Goal: Transaction & Acquisition: Purchase product/service

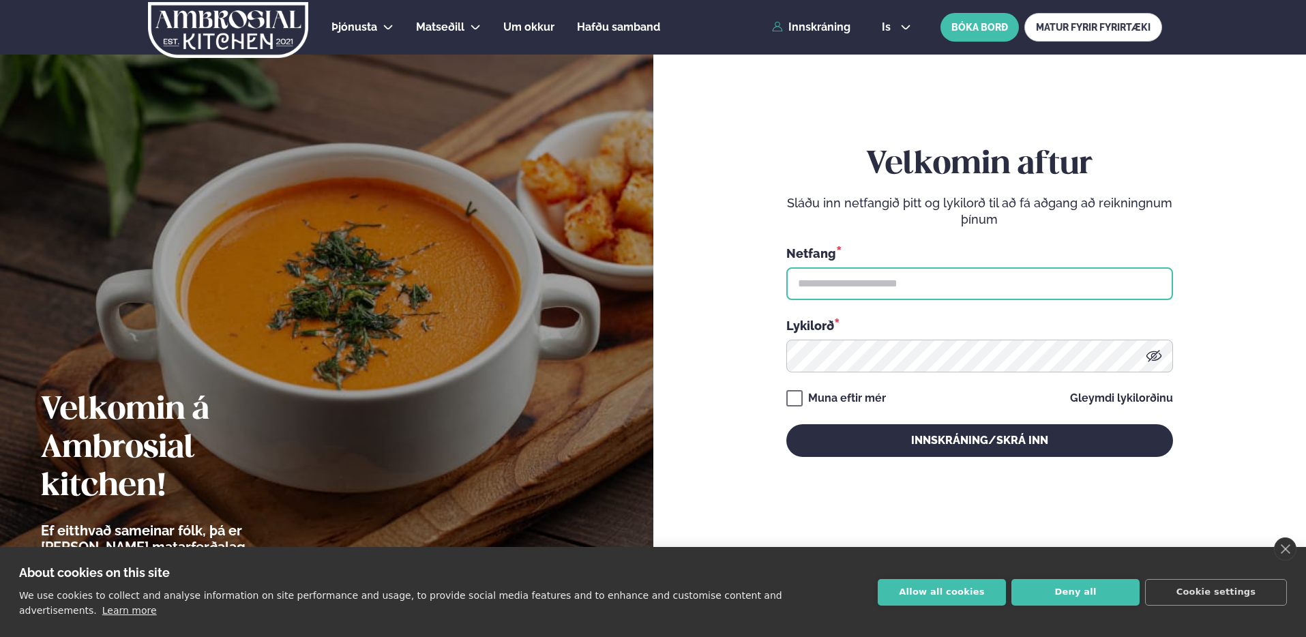
click at [824, 270] on input "text" at bounding box center [979, 283] width 387 height 33
type input "**********"
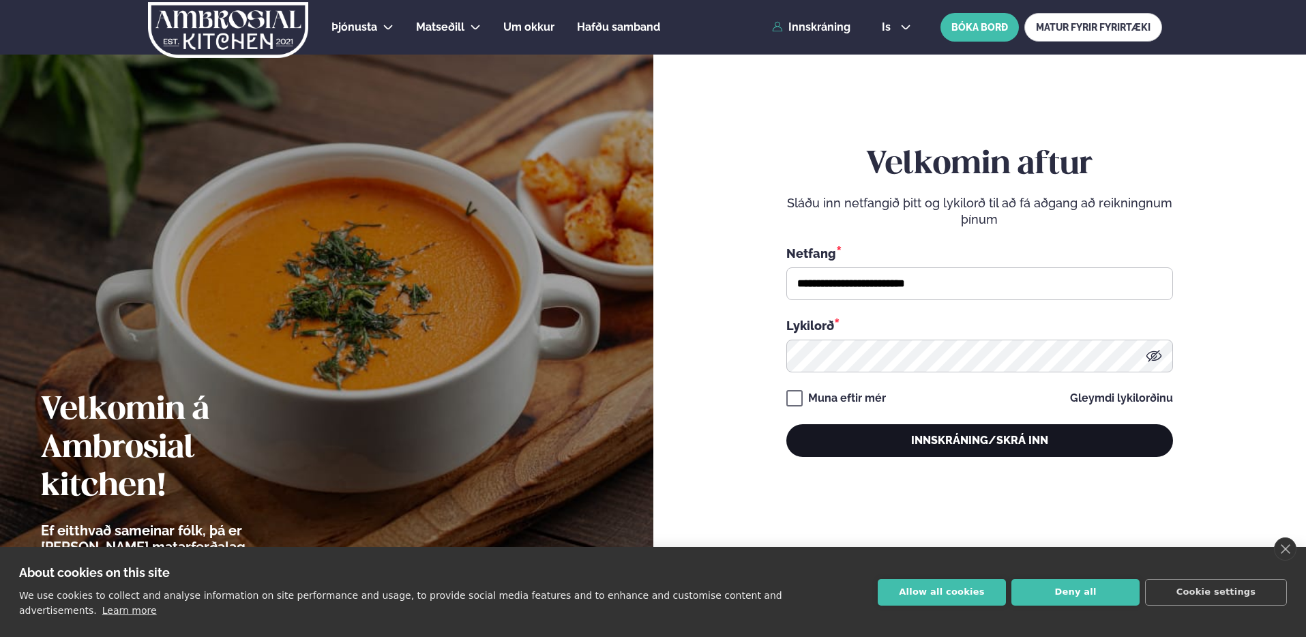
click at [994, 429] on button "Innskráning/Skrá inn" at bounding box center [979, 440] width 387 height 33
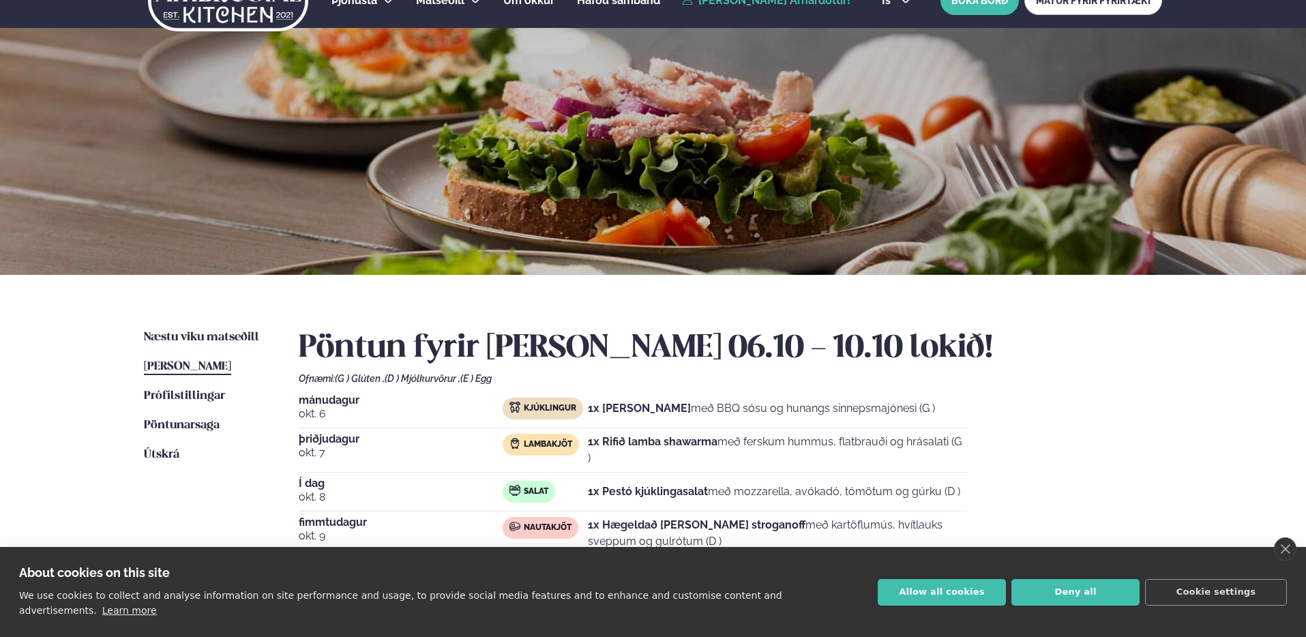
scroll to position [35, 0]
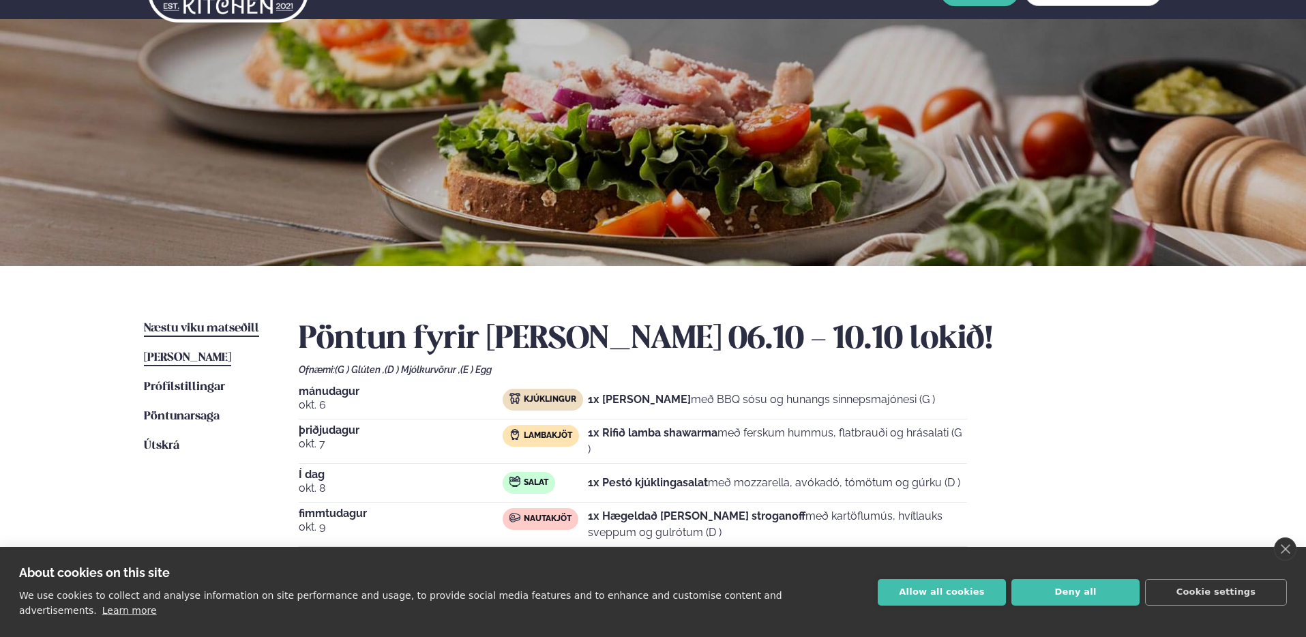
click at [186, 332] on span "Næstu viku matseðill" at bounding box center [201, 329] width 115 height 12
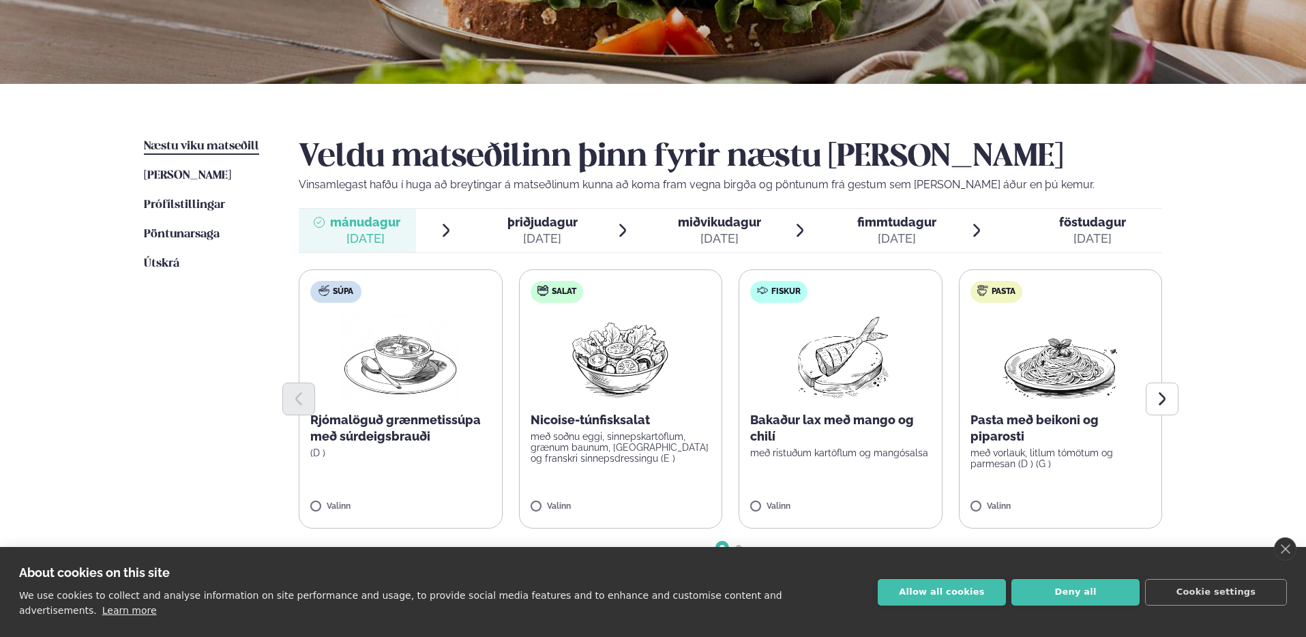
scroll to position [235, 0]
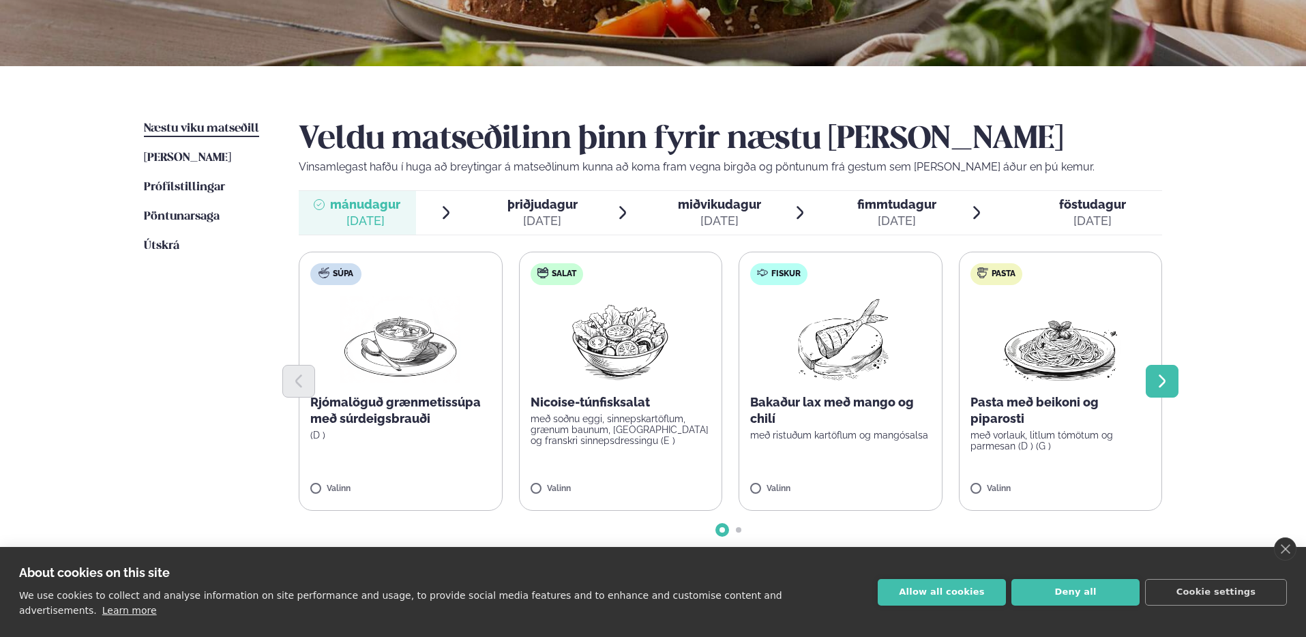
click at [1171, 374] on button "Next slide" at bounding box center [1162, 381] width 33 height 33
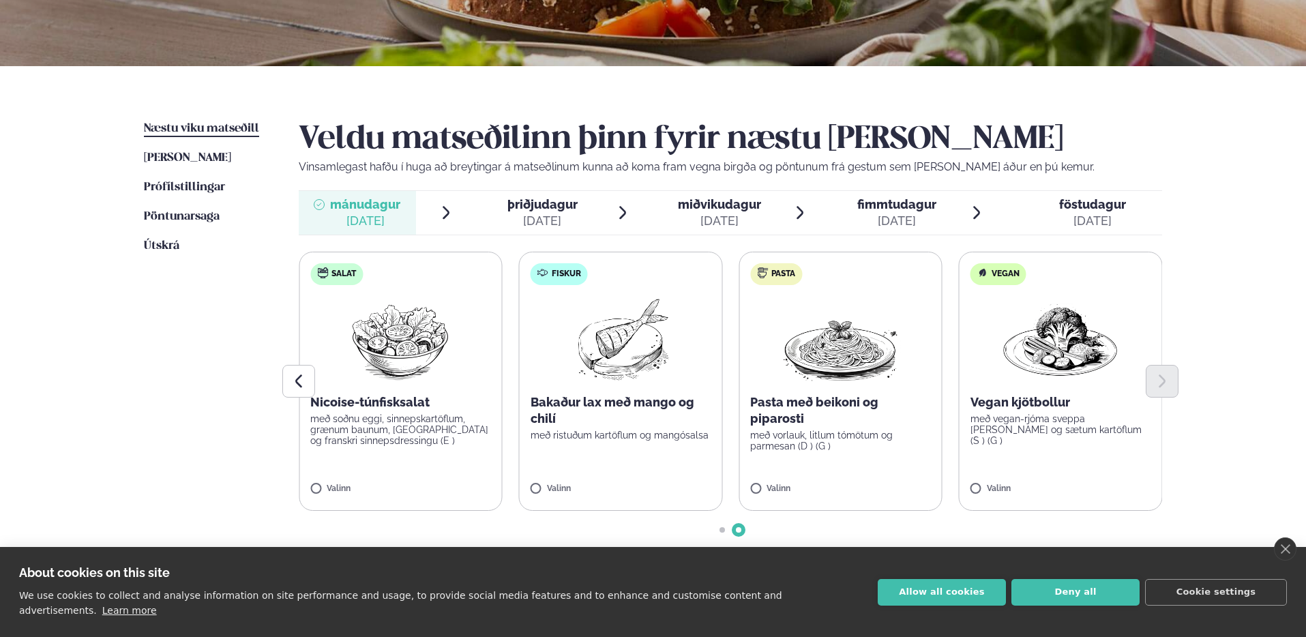
click at [843, 438] on p "með vorlauk, litlum tómötum og parmesan (D ) (G )" at bounding box center [840, 441] width 181 height 22
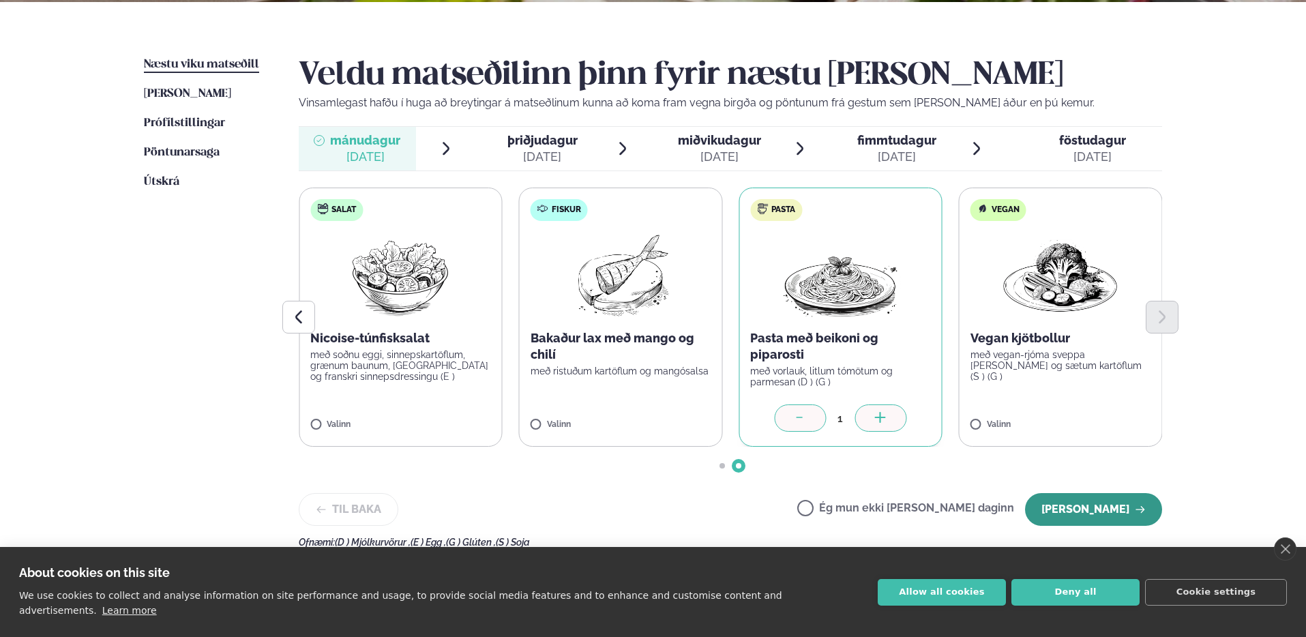
click at [1109, 506] on button "[PERSON_NAME]" at bounding box center [1093, 509] width 137 height 33
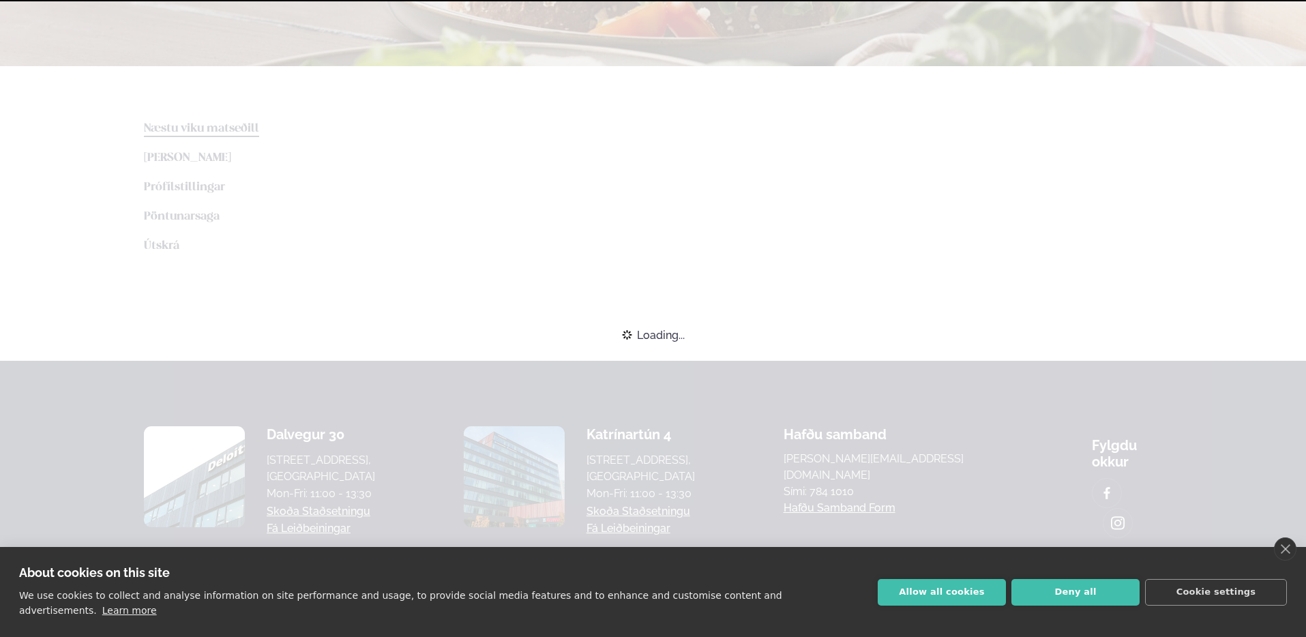
scroll to position [299, 0]
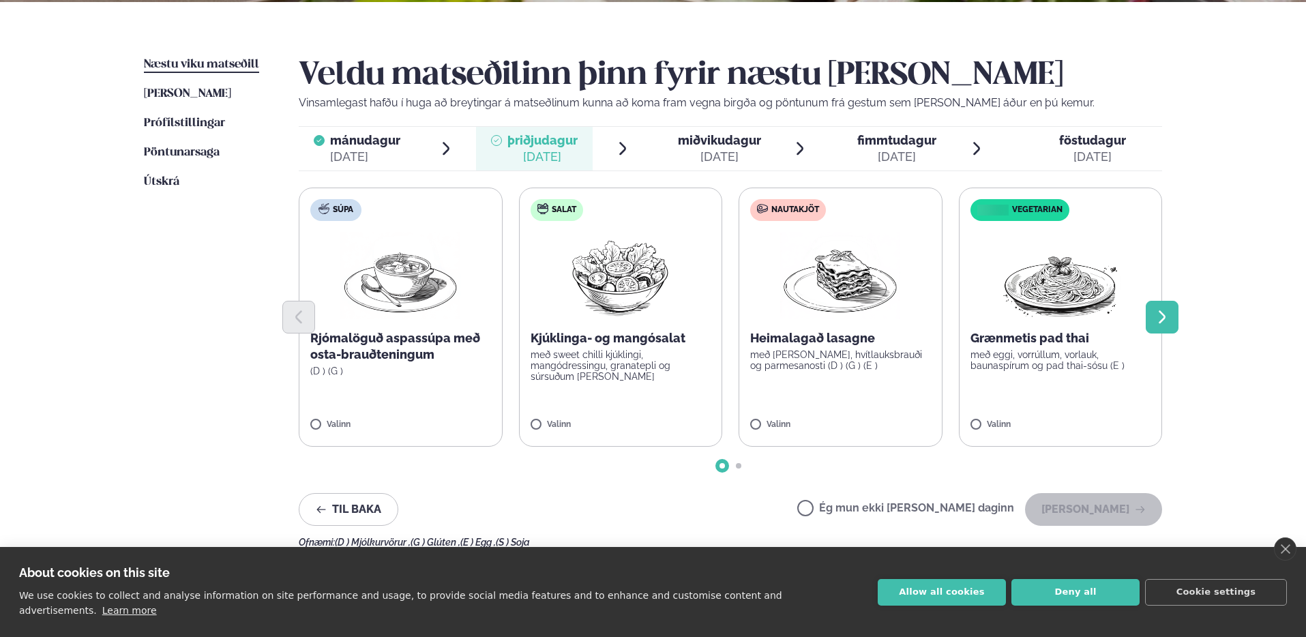
click at [1159, 308] on button "Next slide" at bounding box center [1162, 317] width 33 height 33
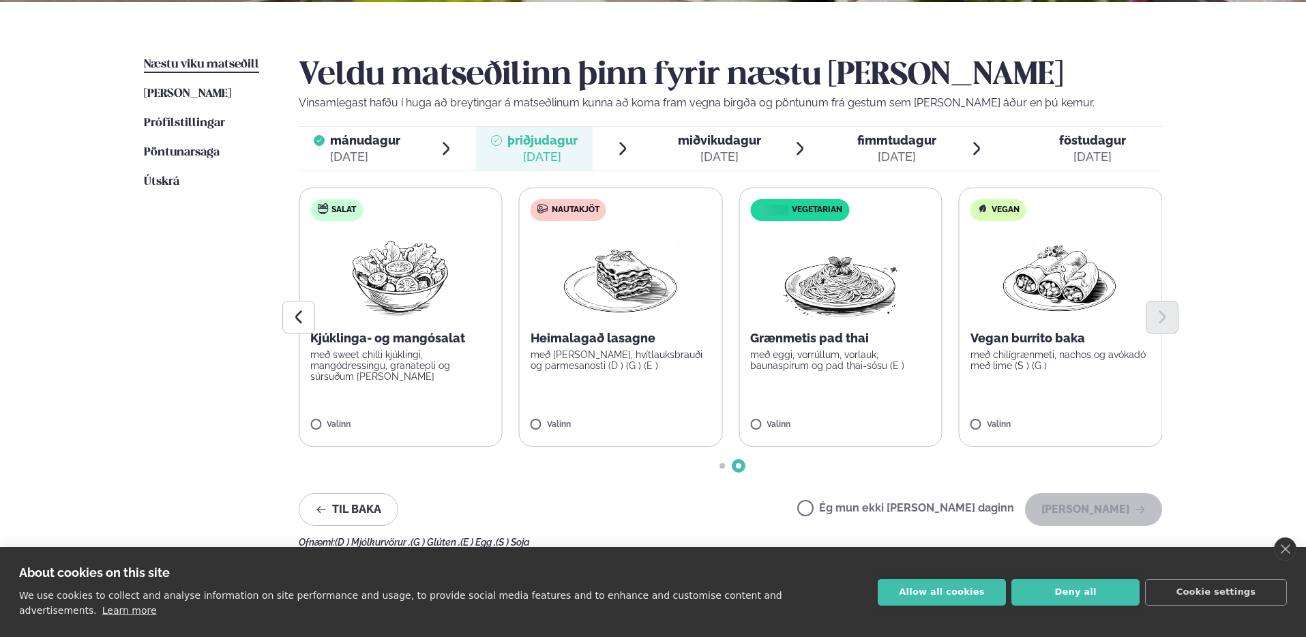
click at [831, 363] on p "með eggi, vorrúllum, vorlauk, baunaspírum og pad thai-sósu (E )" at bounding box center [840, 360] width 181 height 22
click at [1116, 518] on button "[PERSON_NAME]" at bounding box center [1093, 509] width 137 height 33
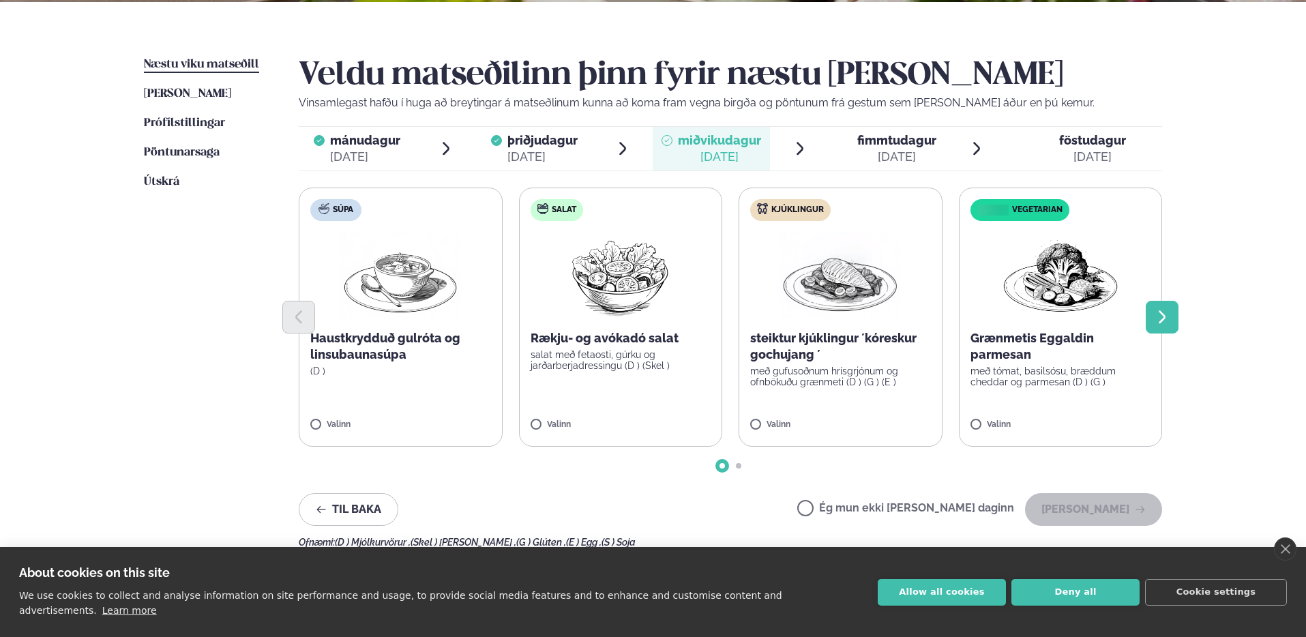
click at [1173, 301] on button "Next slide" at bounding box center [1162, 317] width 33 height 33
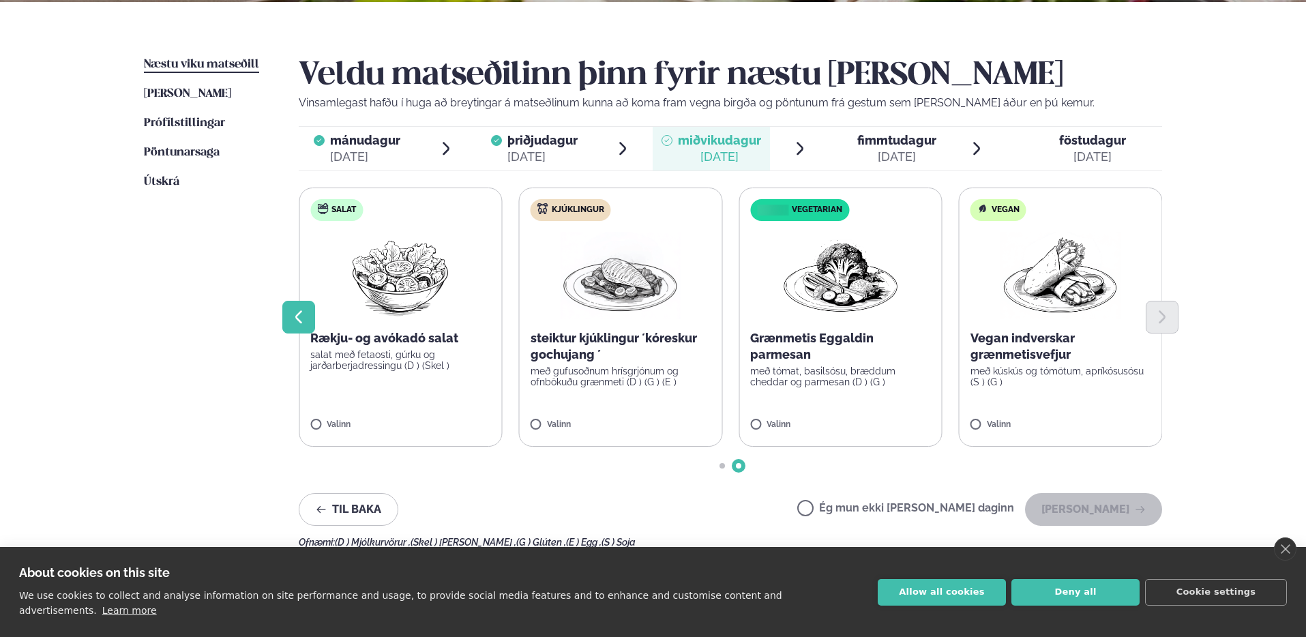
click at [312, 315] on button "Previous slide" at bounding box center [298, 317] width 33 height 33
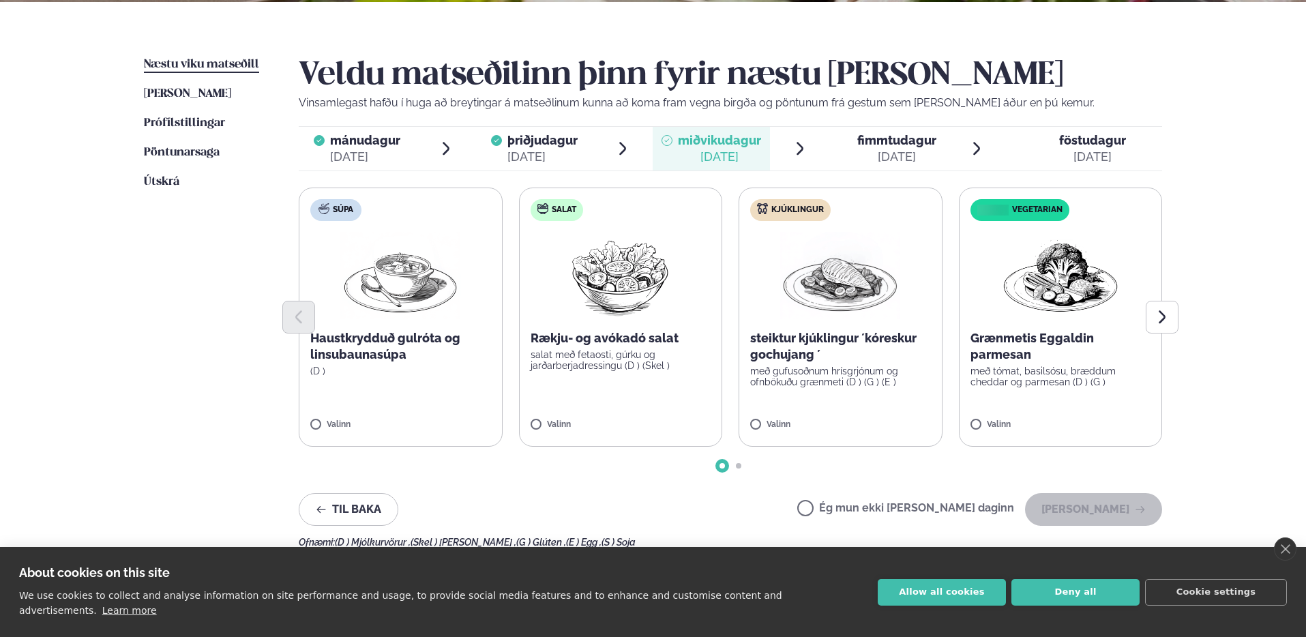
click at [883, 135] on span "fimmtudagur" at bounding box center [896, 140] width 79 height 14
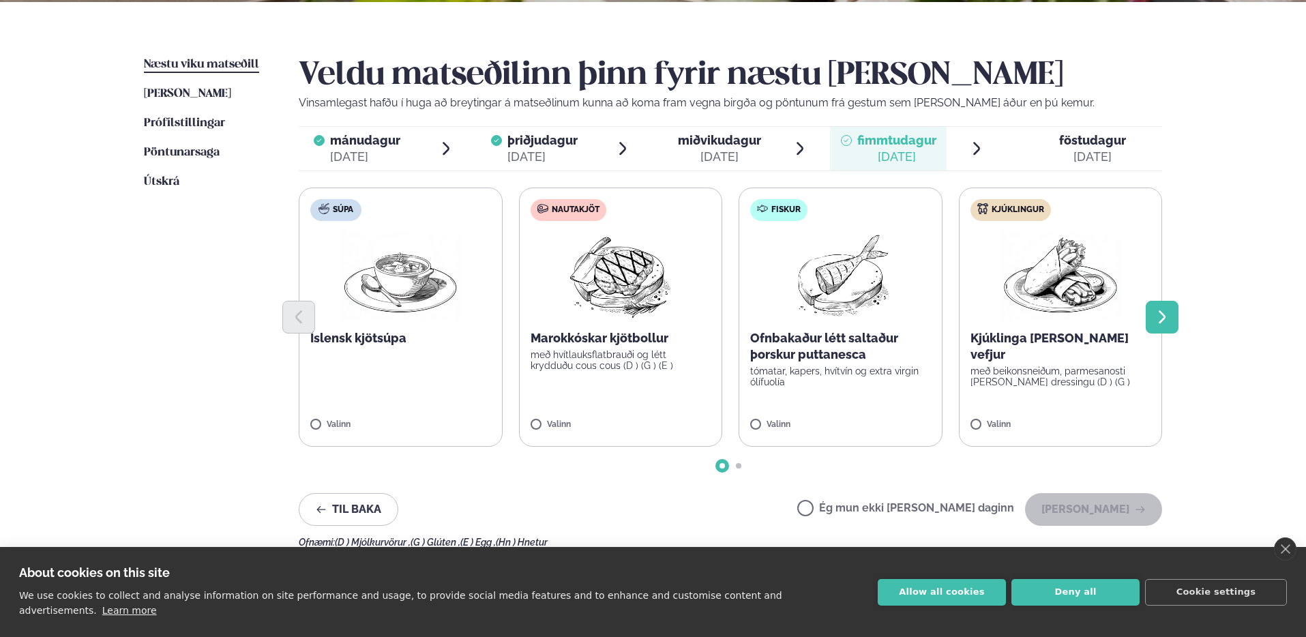
click at [1167, 316] on icon "Next slide" at bounding box center [1162, 317] width 16 height 16
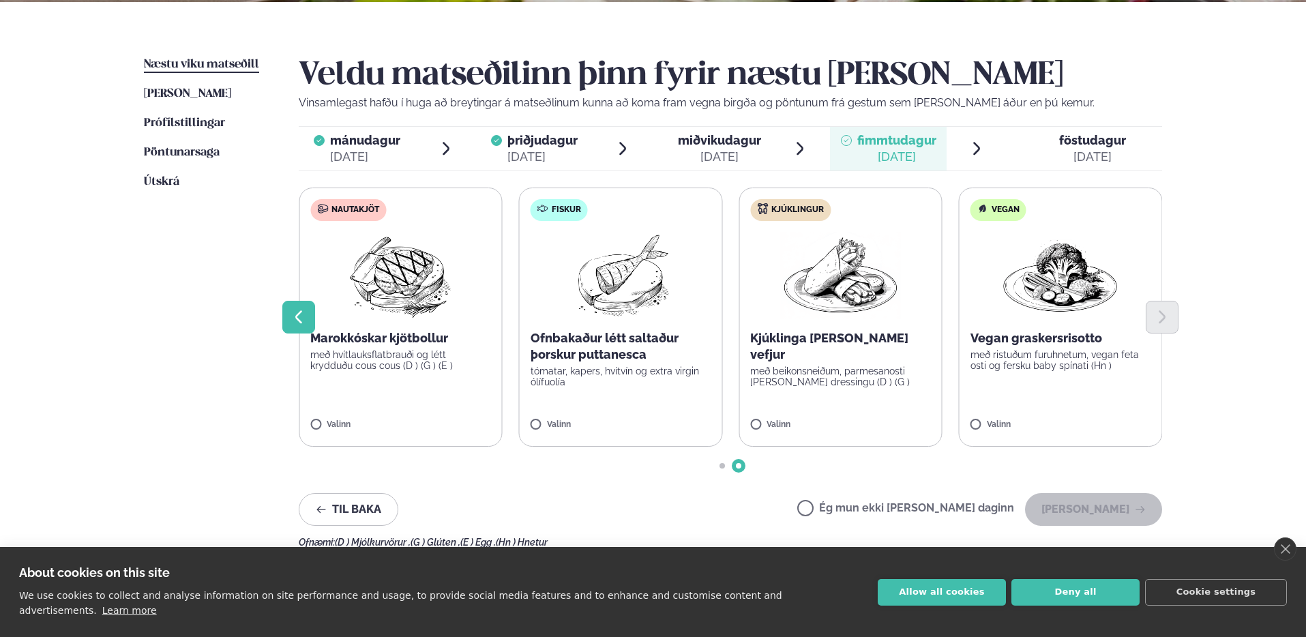
click at [282, 315] on button "Previous slide" at bounding box center [298, 317] width 33 height 33
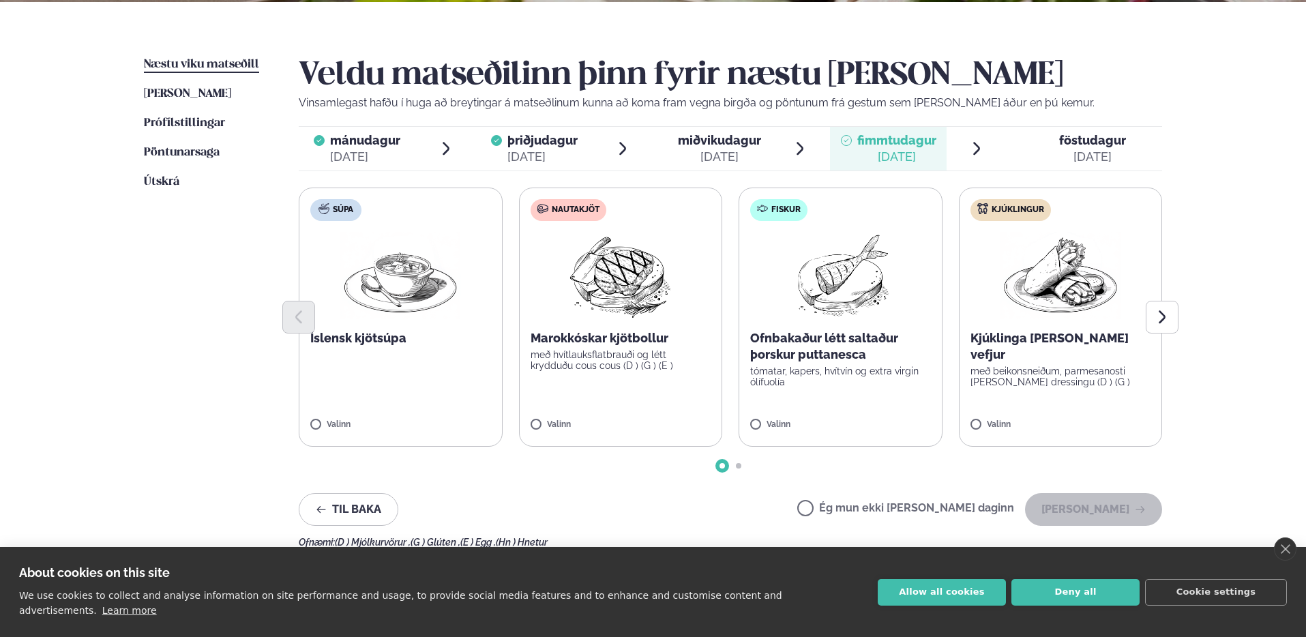
click at [421, 313] on div at bounding box center [730, 317] width 863 height 33
click at [351, 359] on label "Súpa Íslensk kjötsúpa Valinn" at bounding box center [401, 317] width 204 height 259
click at [1067, 499] on button "[PERSON_NAME]" at bounding box center [1093, 509] width 137 height 33
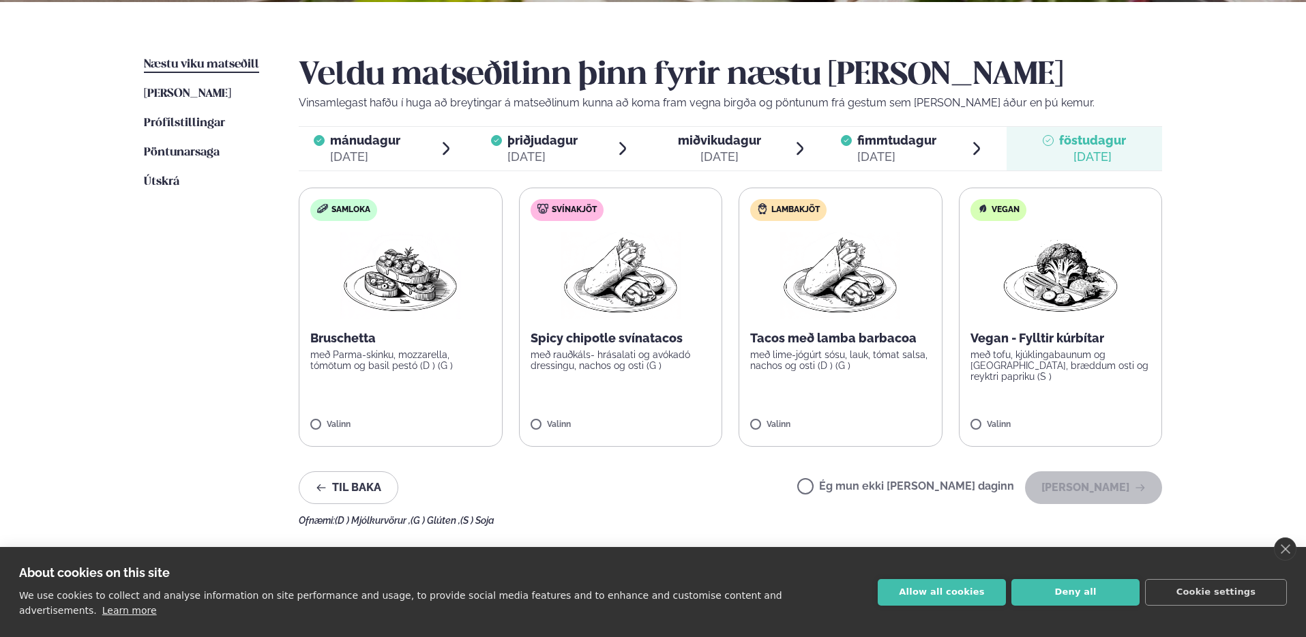
click at [464, 320] on label "Samloka Bruschetta með Parma-skinku, mozzarella, tómötum og basil pestó (D ) (G…" at bounding box center [401, 317] width 204 height 259
click at [1087, 486] on button "[PERSON_NAME]" at bounding box center [1093, 487] width 137 height 33
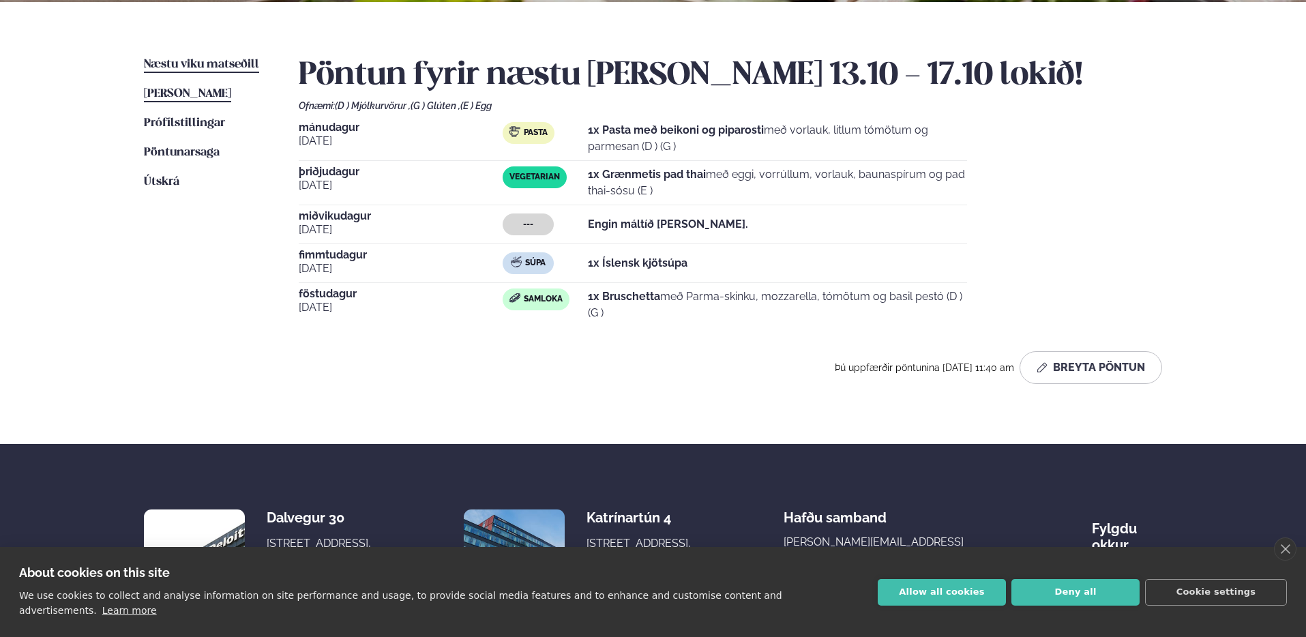
click at [231, 98] on span "[PERSON_NAME]" at bounding box center [187, 94] width 87 height 12
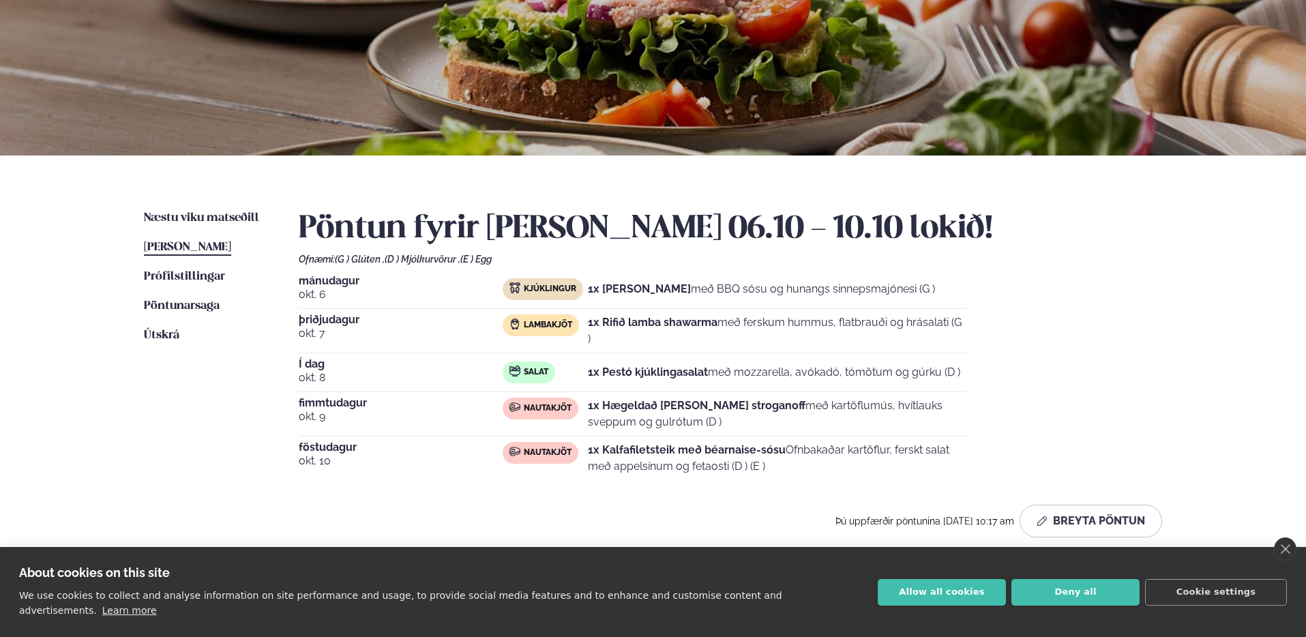
scroll to position [215, 0]
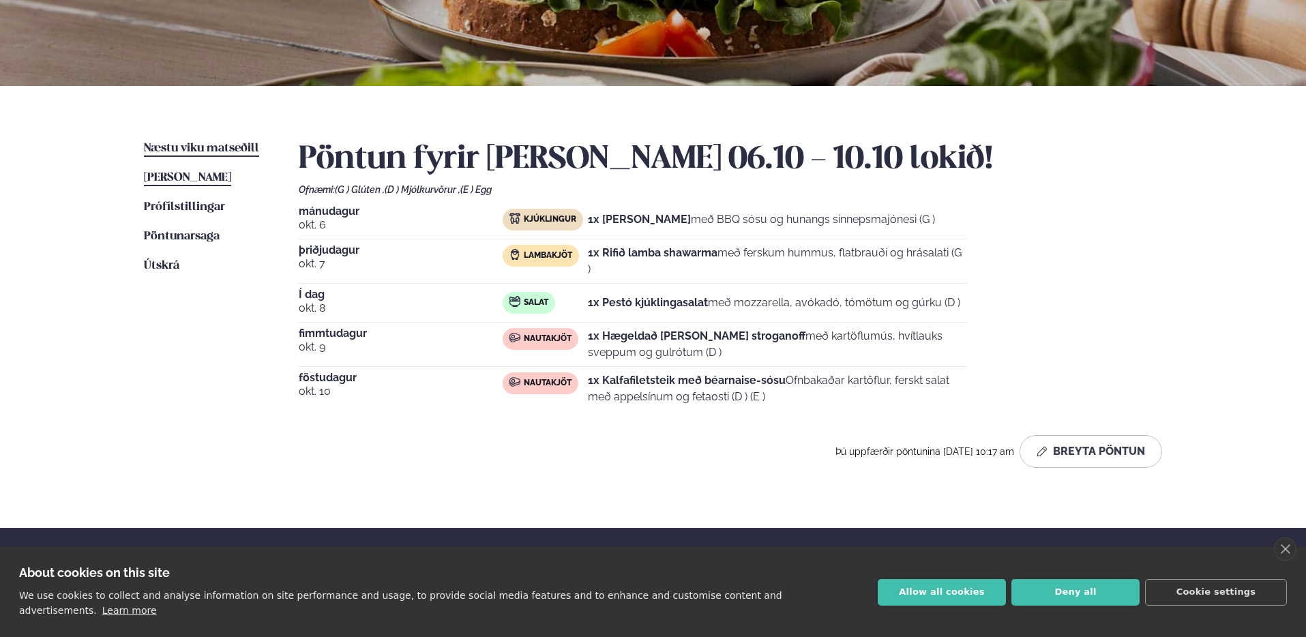
click at [224, 147] on span "Næstu viku matseðill" at bounding box center [201, 149] width 115 height 12
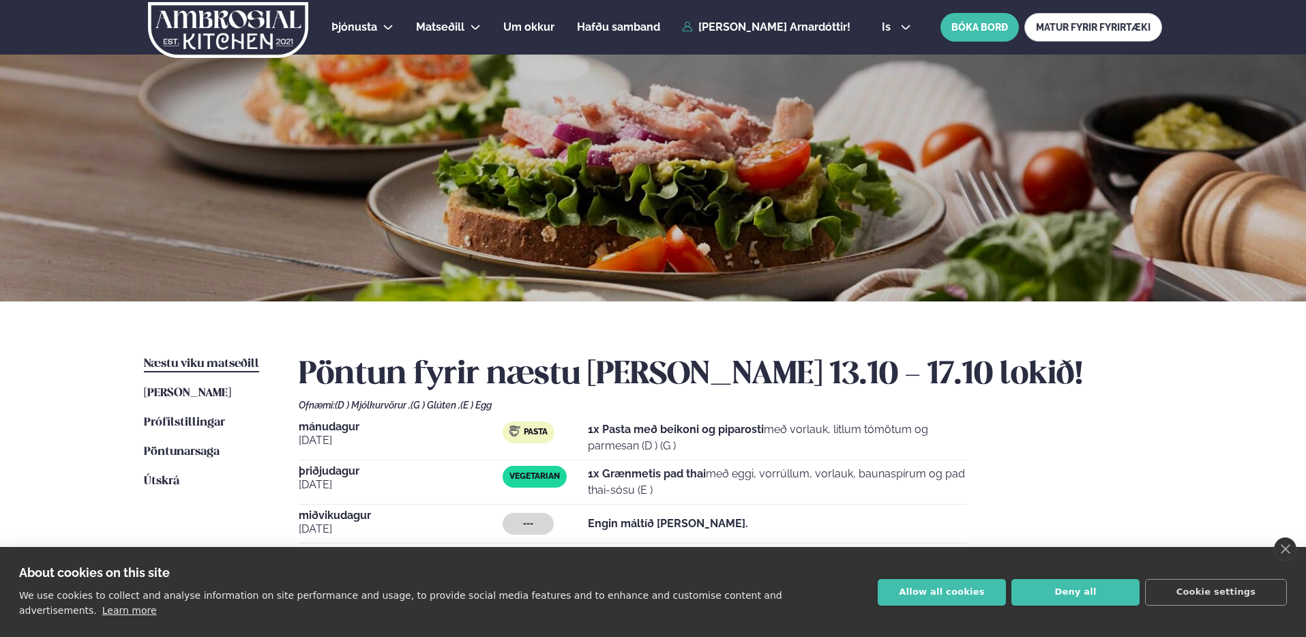
scroll to position [18, 0]
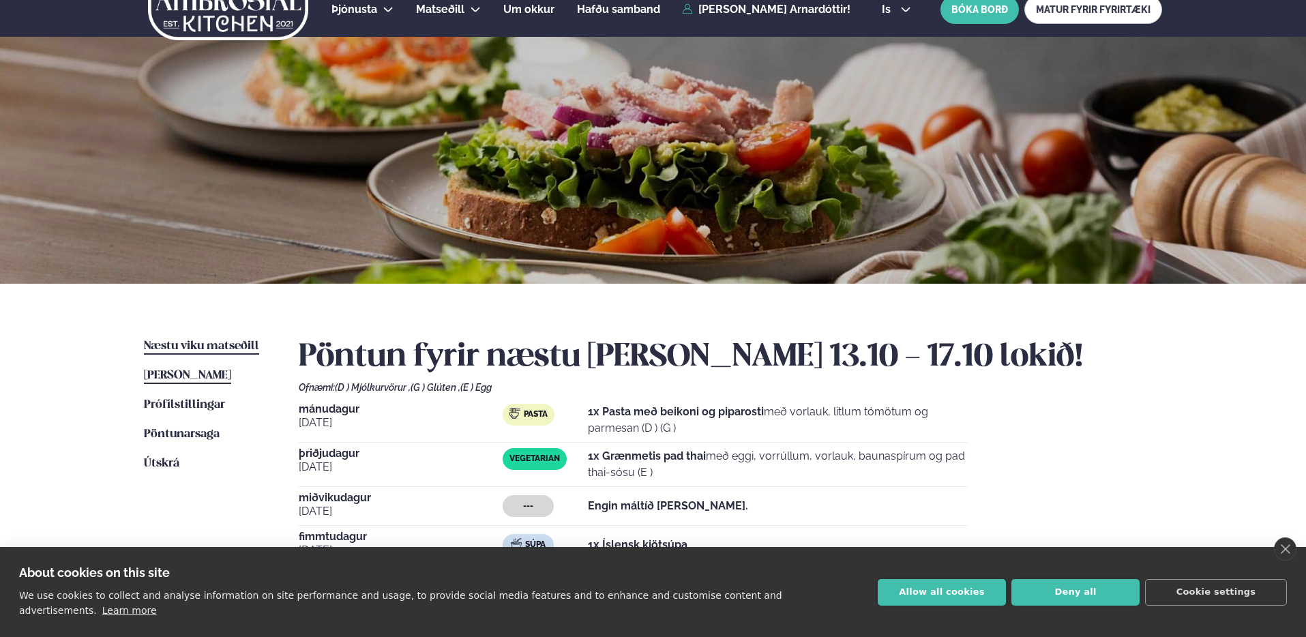
click at [218, 368] on link "[PERSON_NAME] matseðill [PERSON_NAME]" at bounding box center [187, 376] width 87 height 16
